Goal: Task Accomplishment & Management: Use online tool/utility

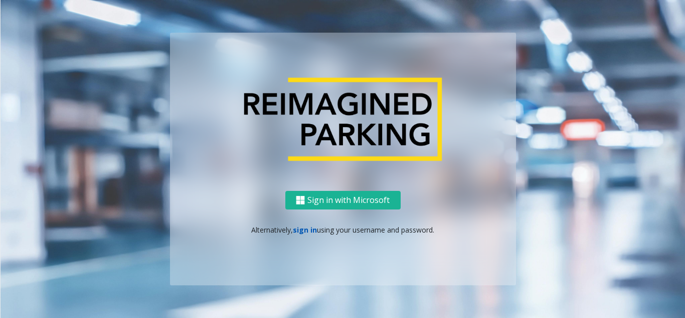
click at [298, 230] on link "sign in" at bounding box center [305, 230] width 24 height 10
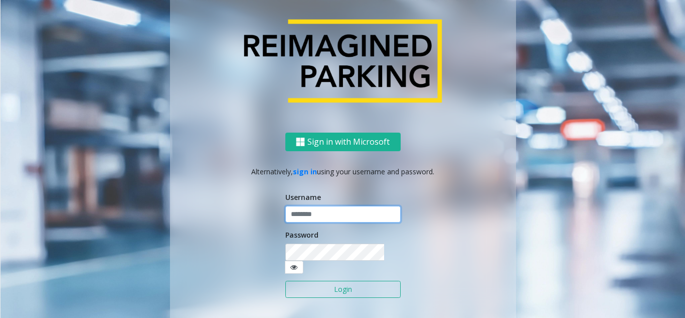
click at [299, 219] on input "text" at bounding box center [342, 214] width 115 height 17
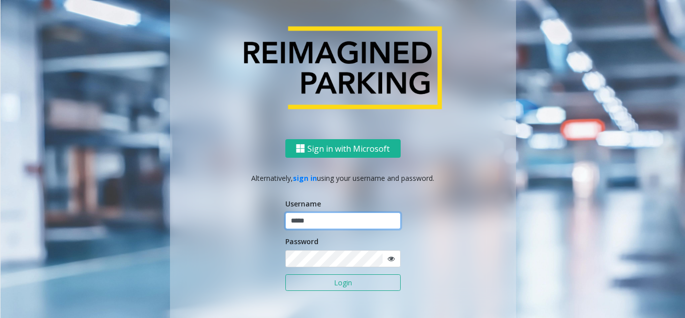
type input "*****"
click at [285, 274] on button "Login" at bounding box center [342, 282] width 115 height 17
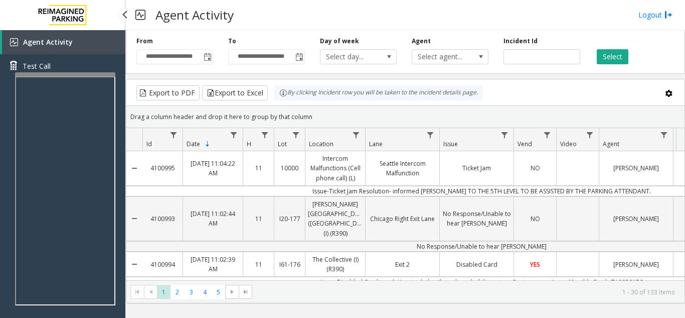
drag, startPoint x: 8, startPoint y: 174, endPoint x: 187, endPoint y: 30, distance: 230.2
click at [10, 172] on div "Agent Activity Test Call" at bounding box center [62, 189] width 125 height 318
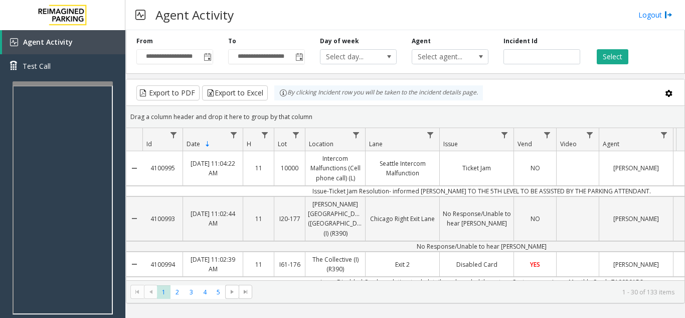
click at [68, 85] on div at bounding box center [63, 198] width 100 height 235
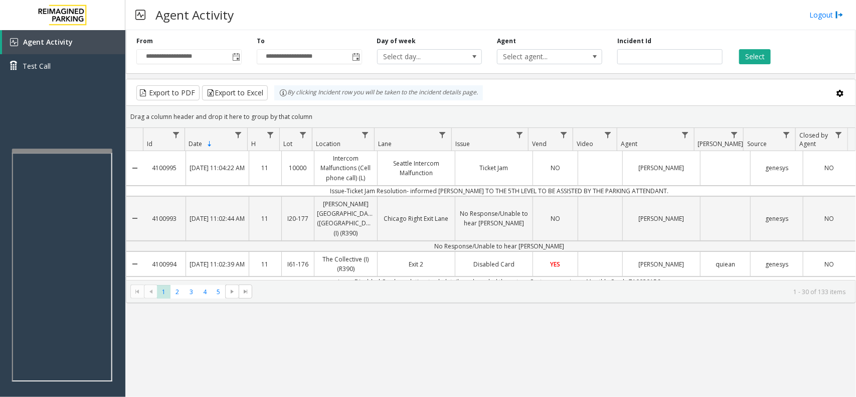
click at [57, 151] on div at bounding box center [62, 151] width 100 height 4
